Goal: Check status: Check status

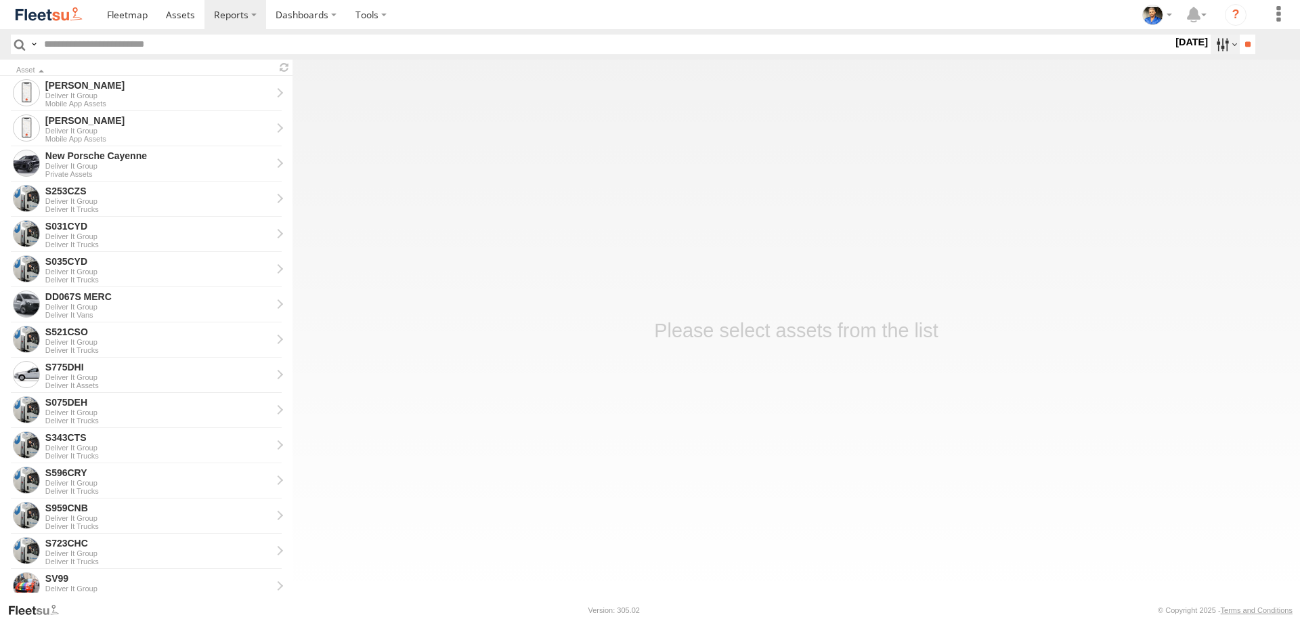
click at [1215, 49] on label at bounding box center [1225, 45] width 29 height 20
click at [0, 0] on label at bounding box center [0, 0] width 0 height 0
click at [1242, 43] on input "**" at bounding box center [1248, 45] width 16 height 20
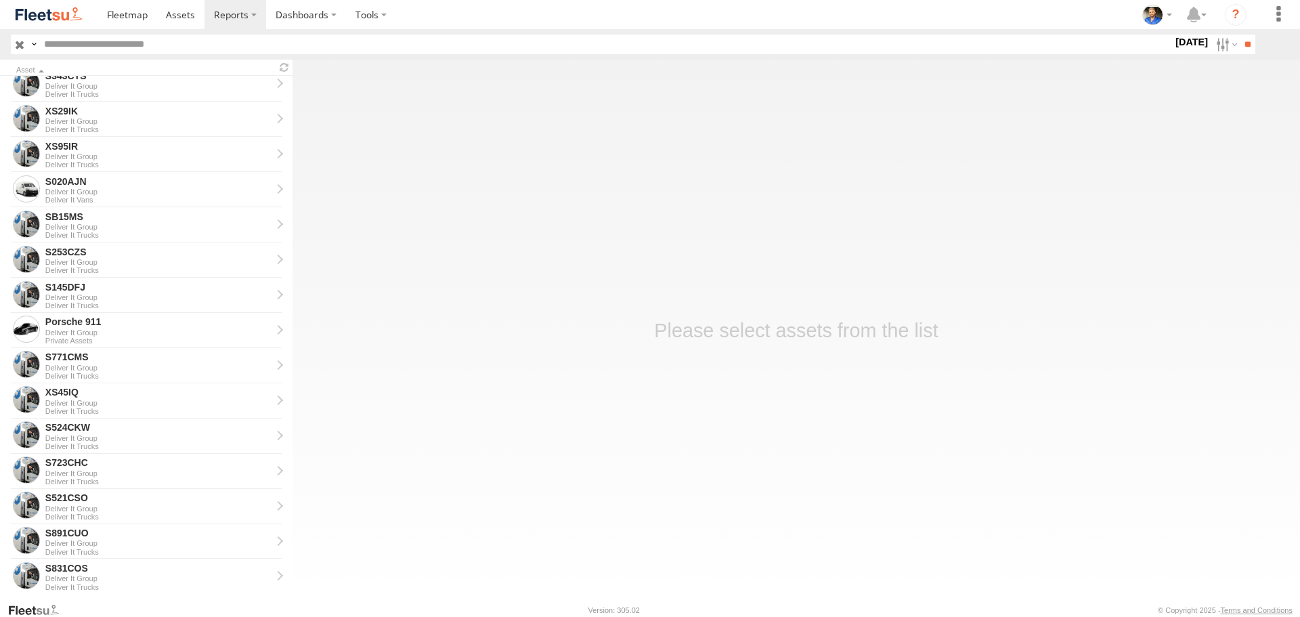
scroll to position [542, 0]
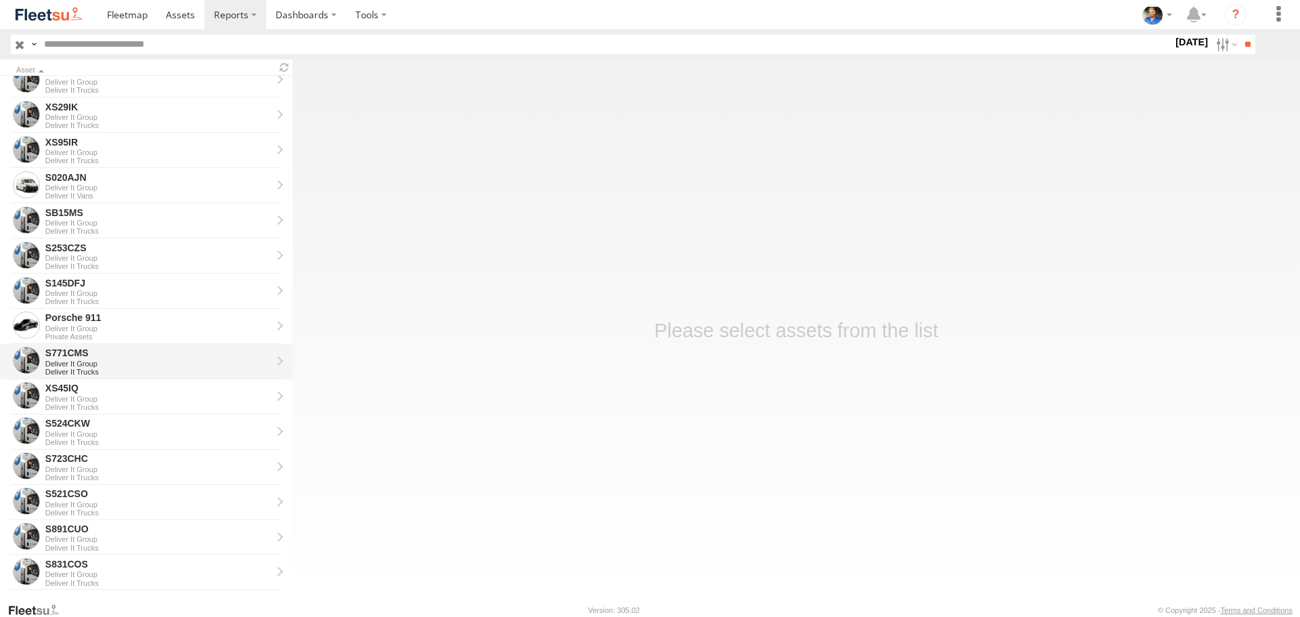
click at [121, 360] on div "Deliver It Group" at bounding box center [158, 364] width 226 height 8
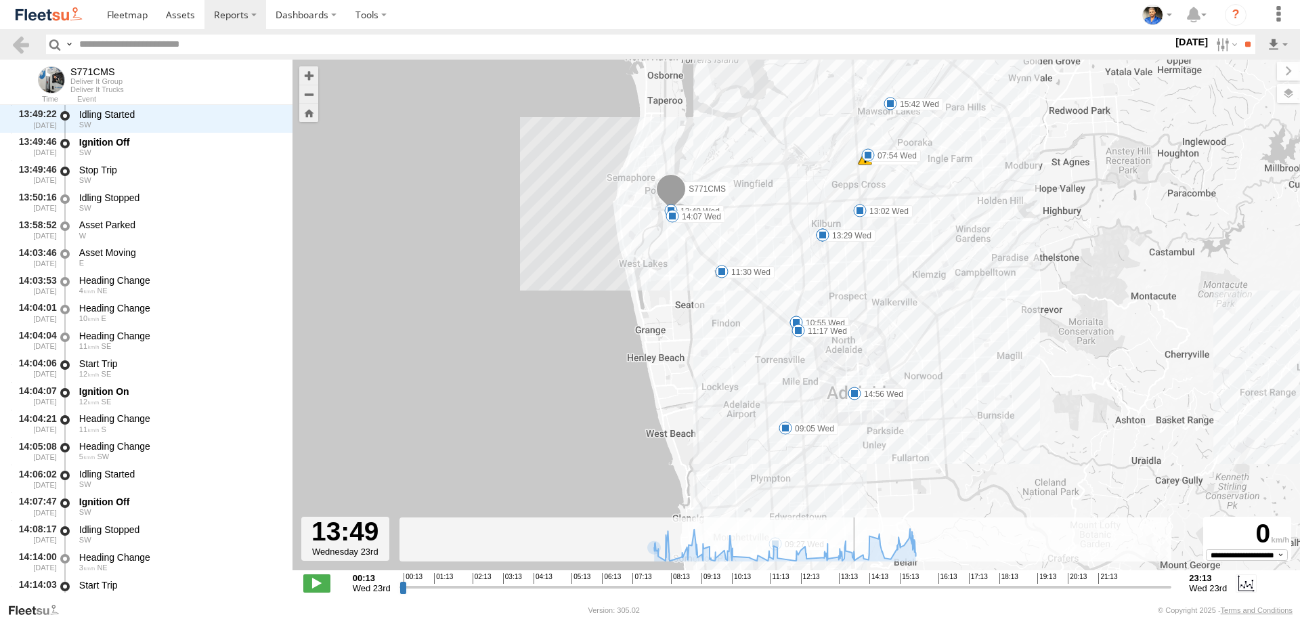
scroll to position [8797, 0]
drag, startPoint x: 400, startPoint y: 588, endPoint x: 856, endPoint y: 598, distance: 456.4
click at [856, 593] on input "range" at bounding box center [785, 586] width 773 height 13
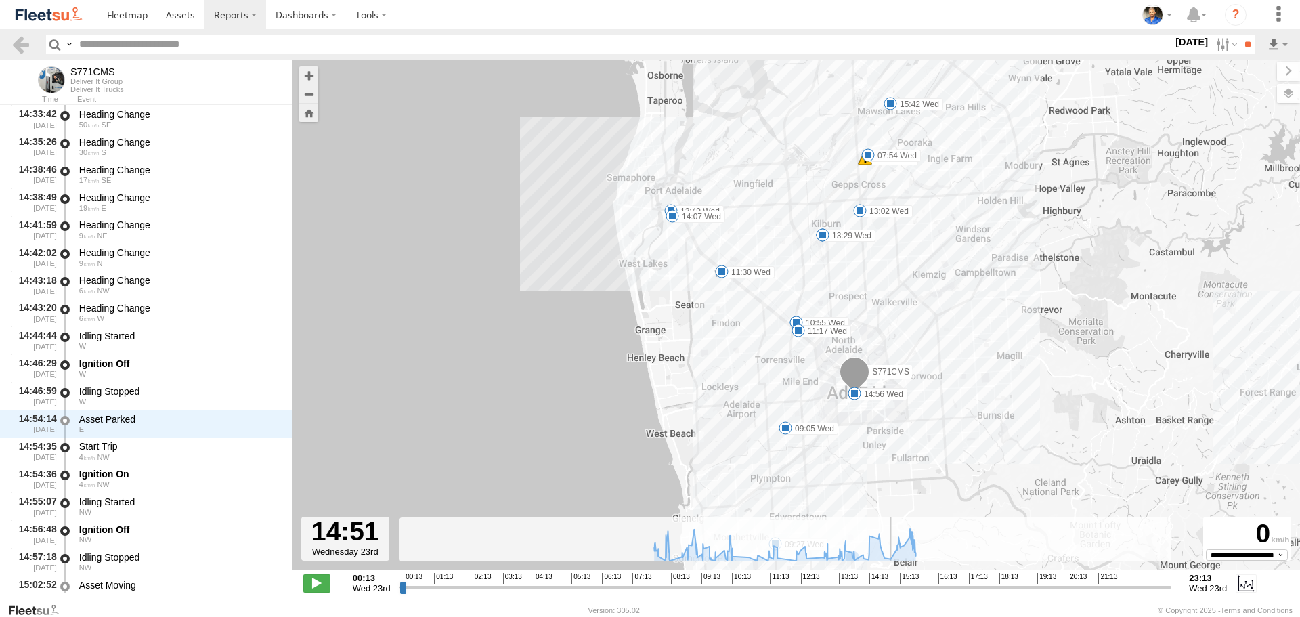
scroll to position [9793, 0]
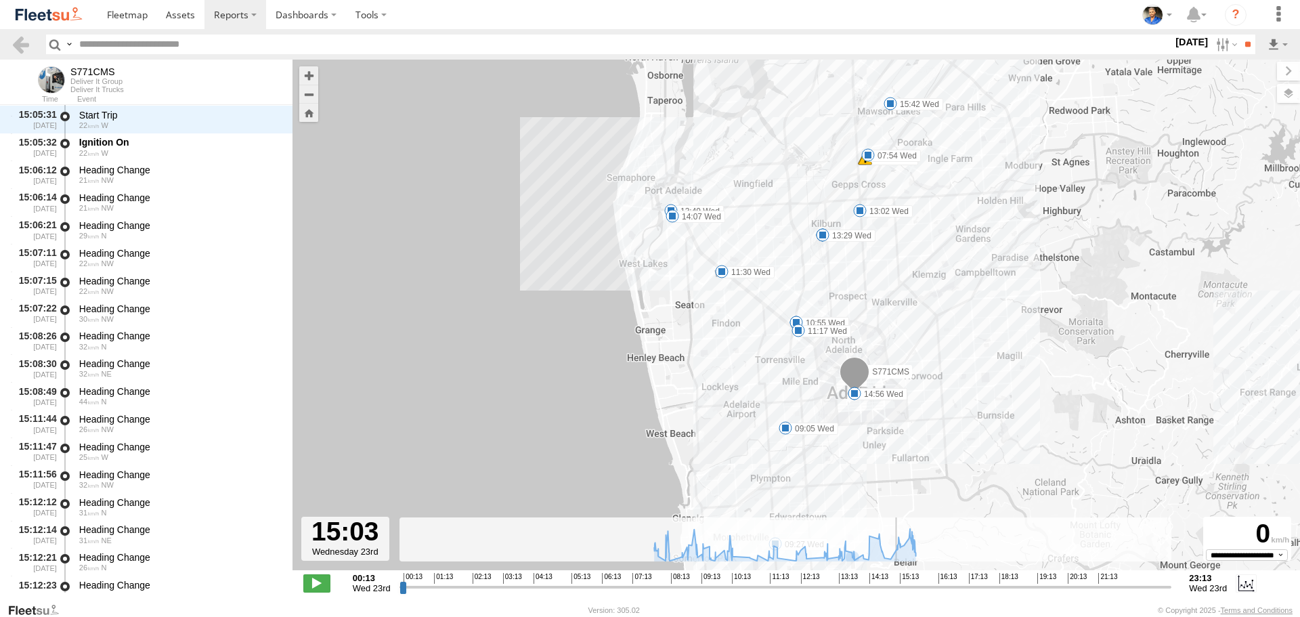
drag, startPoint x: 856, startPoint y: 588, endPoint x: 896, endPoint y: 593, distance: 39.6
click at [896, 593] on input "range" at bounding box center [785, 586] width 773 height 13
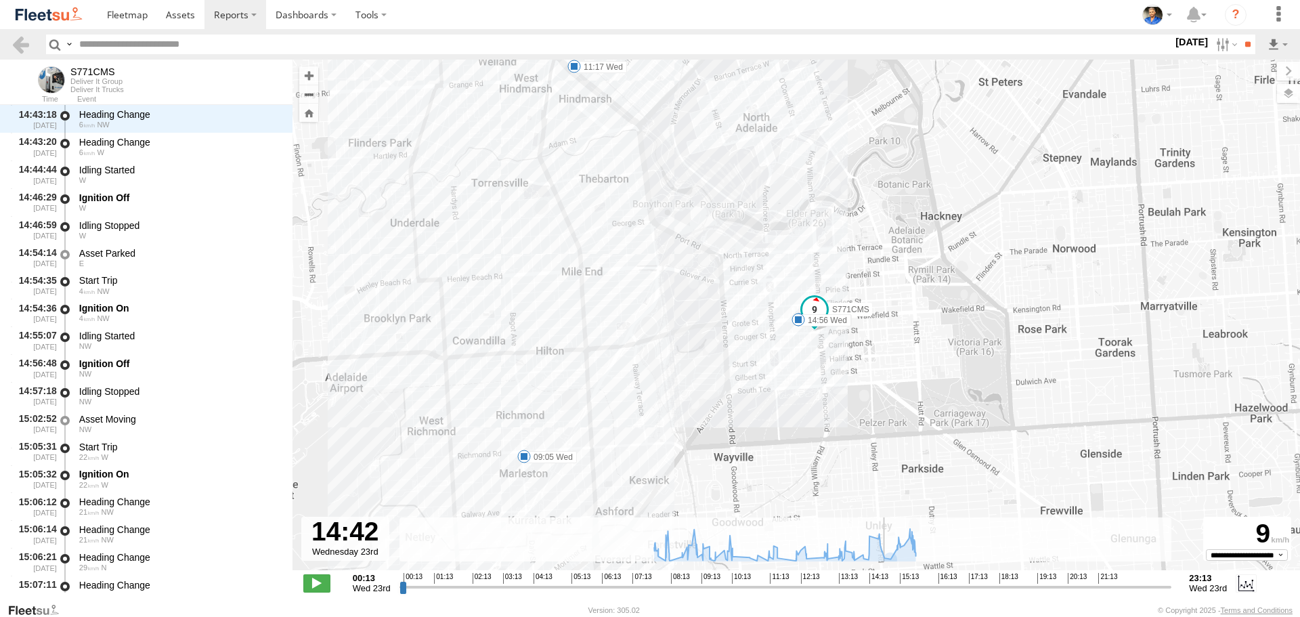
scroll to position [9599, 0]
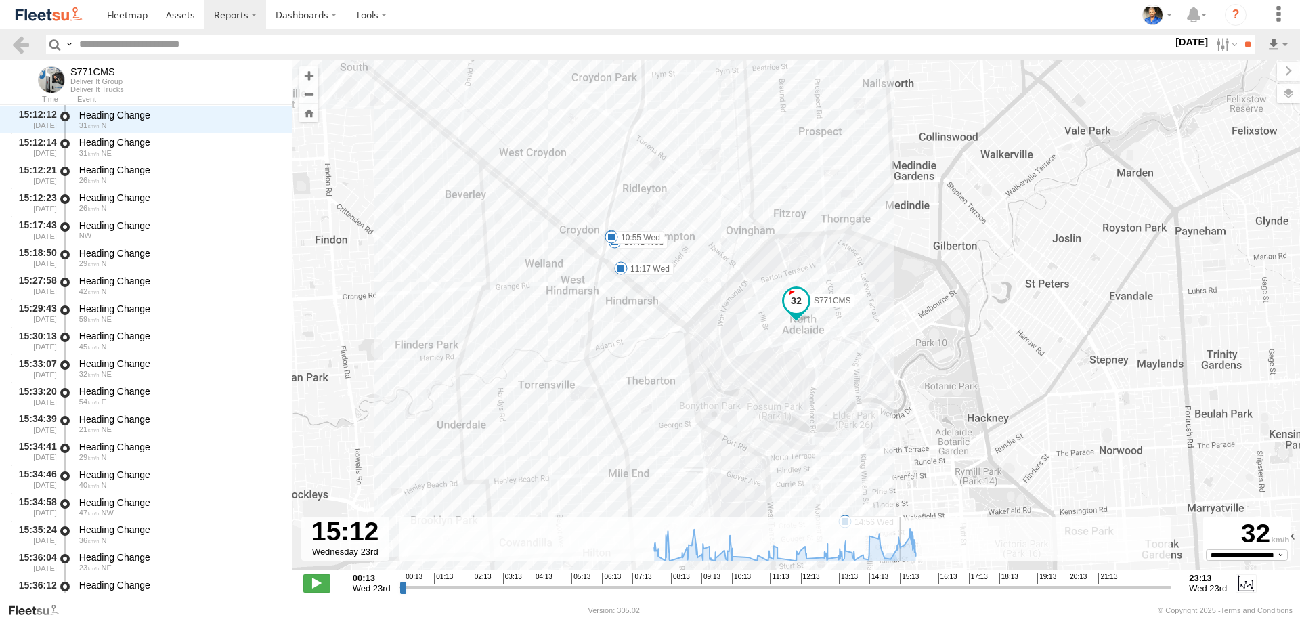
type input "**********"
click at [900, 587] on input "range" at bounding box center [785, 586] width 773 height 13
